Goal: Task Accomplishment & Management: Manage account settings

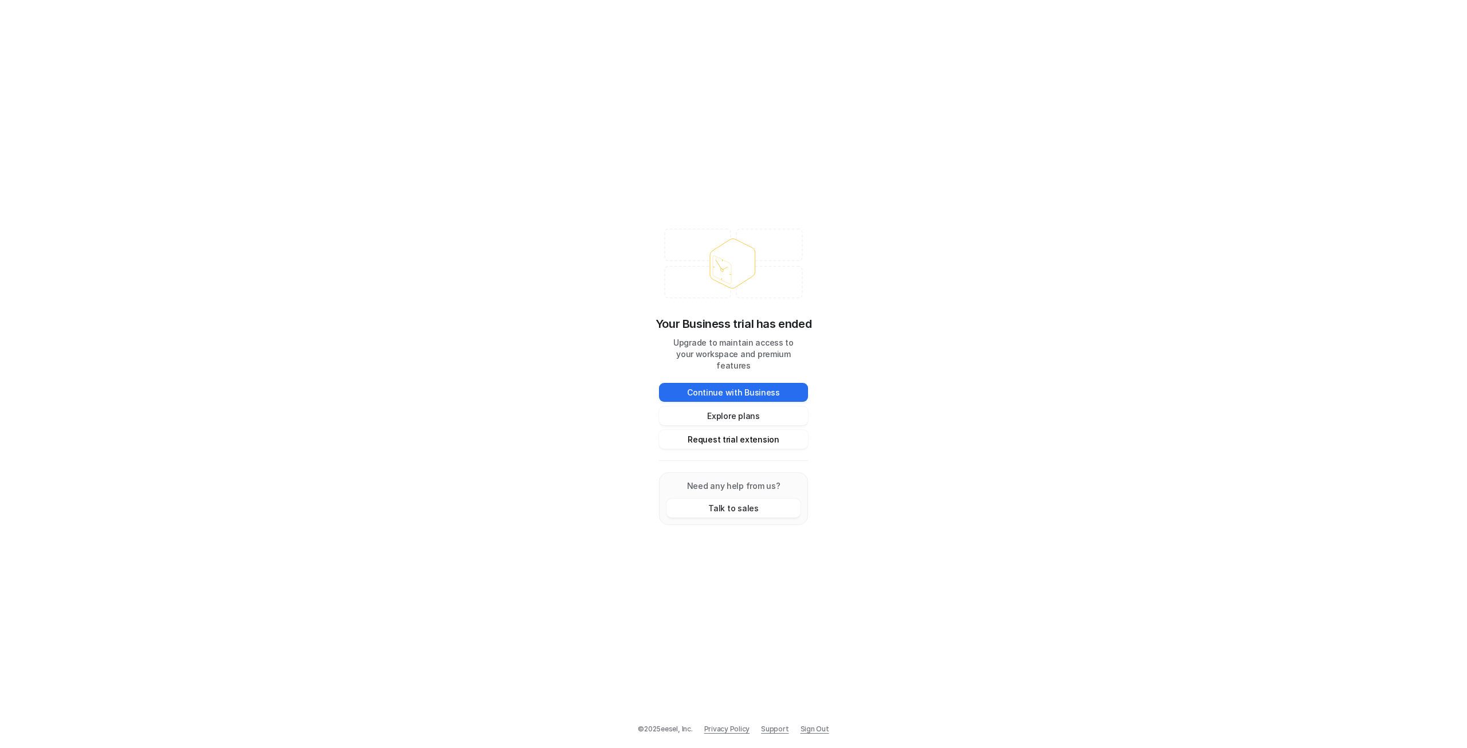
click at [760, 437] on button "Request trial extension" at bounding box center [733, 439] width 149 height 19
click at [748, 430] on button "Request trial extension" at bounding box center [733, 439] width 149 height 19
click at [791, 385] on button "Continue with Business" at bounding box center [733, 392] width 149 height 19
click at [765, 436] on button "Request trial extension" at bounding box center [733, 439] width 149 height 19
click at [770, 414] on button "Explore plans" at bounding box center [733, 415] width 149 height 19
